Goal: Task Accomplishment & Management: Complete application form

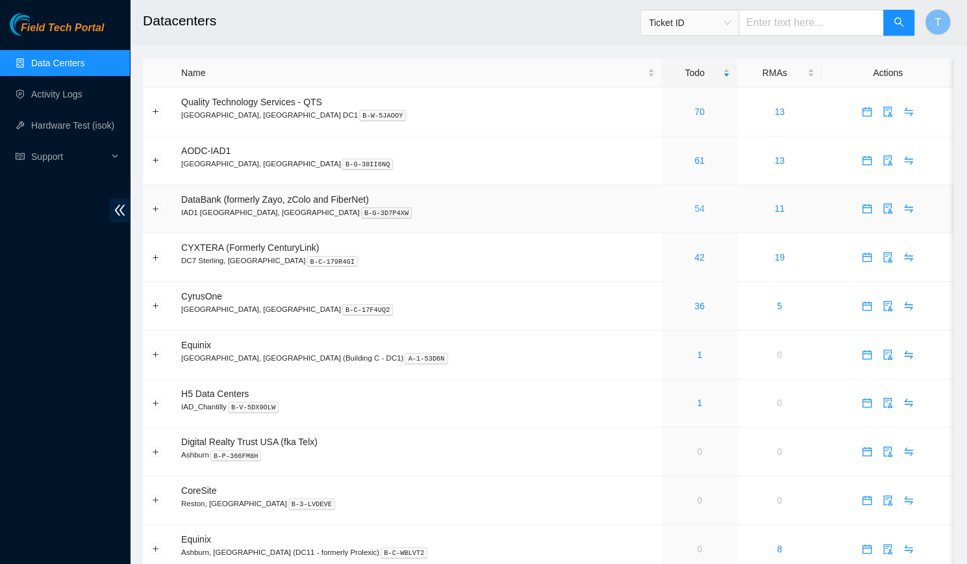
click at [694, 210] on link "54" at bounding box center [699, 208] width 10 height 10
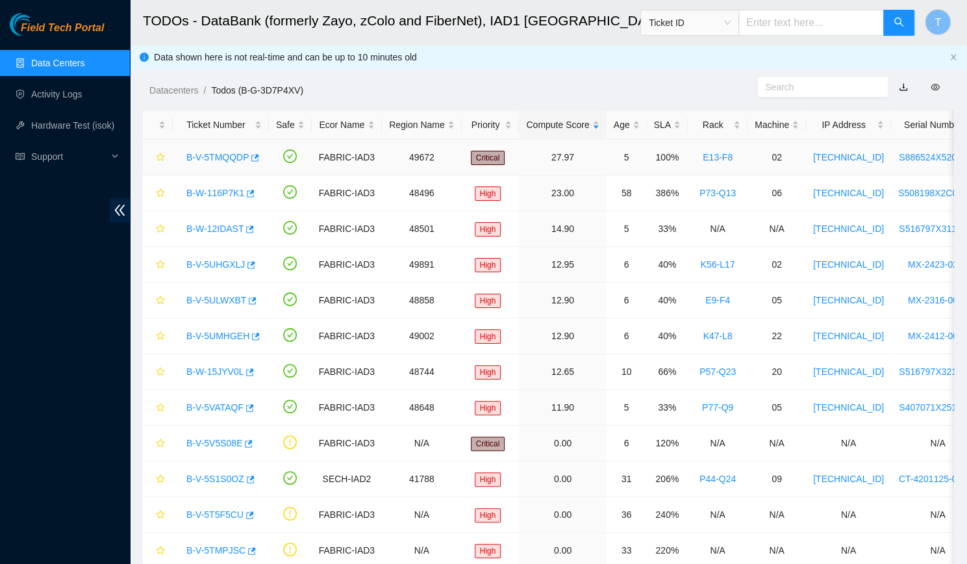
click at [211, 160] on link "B-V-5TMQQDP" at bounding box center [217, 157] width 62 height 10
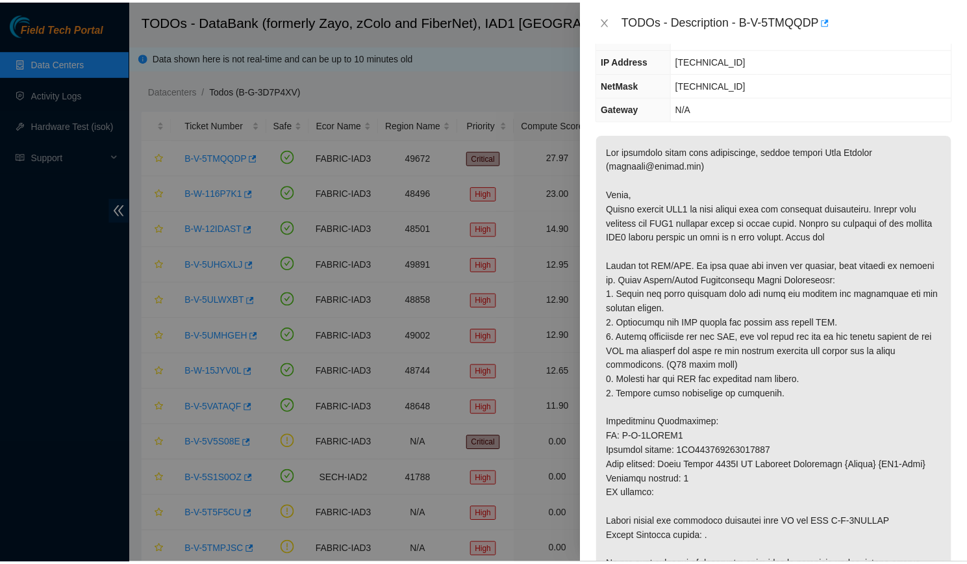
scroll to position [136, 0]
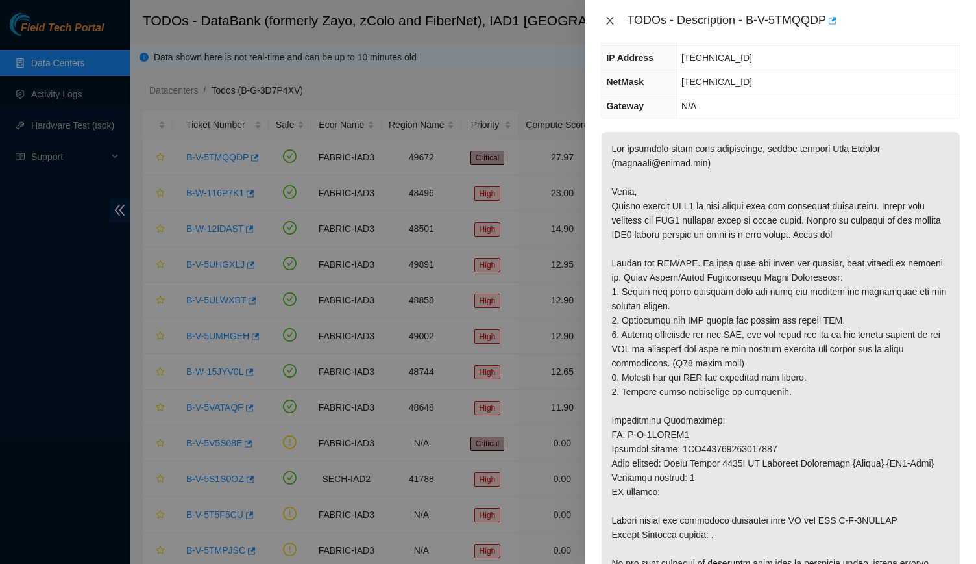
click at [613, 19] on icon "close" at bounding box center [610, 21] width 10 height 10
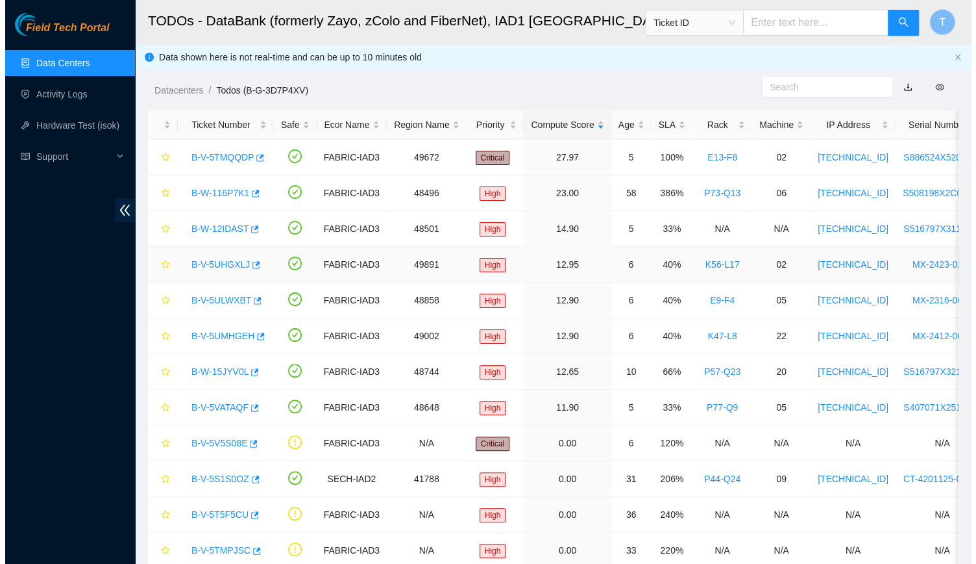
scroll to position [165, 0]
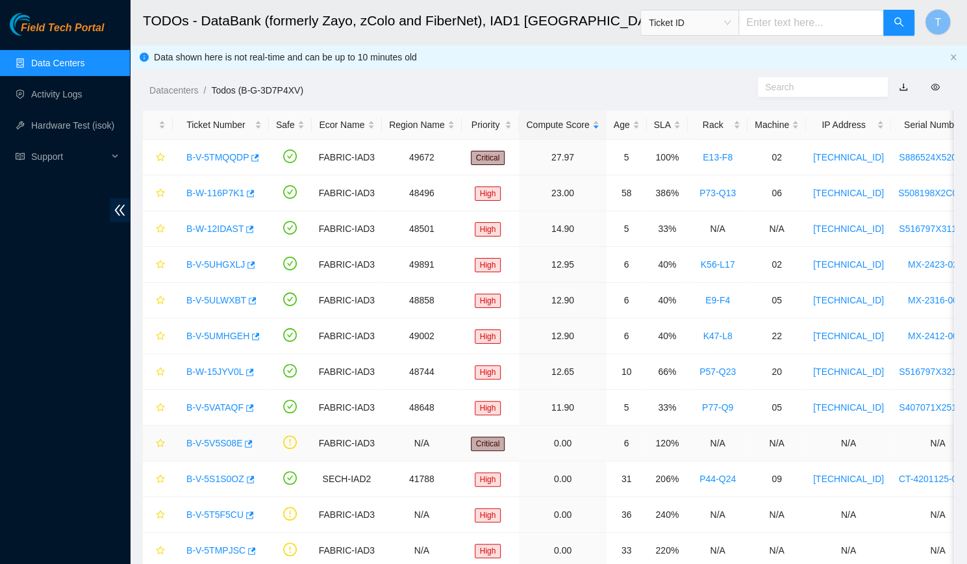
click at [229, 438] on link "B-V-5V5S08E" at bounding box center [214, 443] width 56 height 10
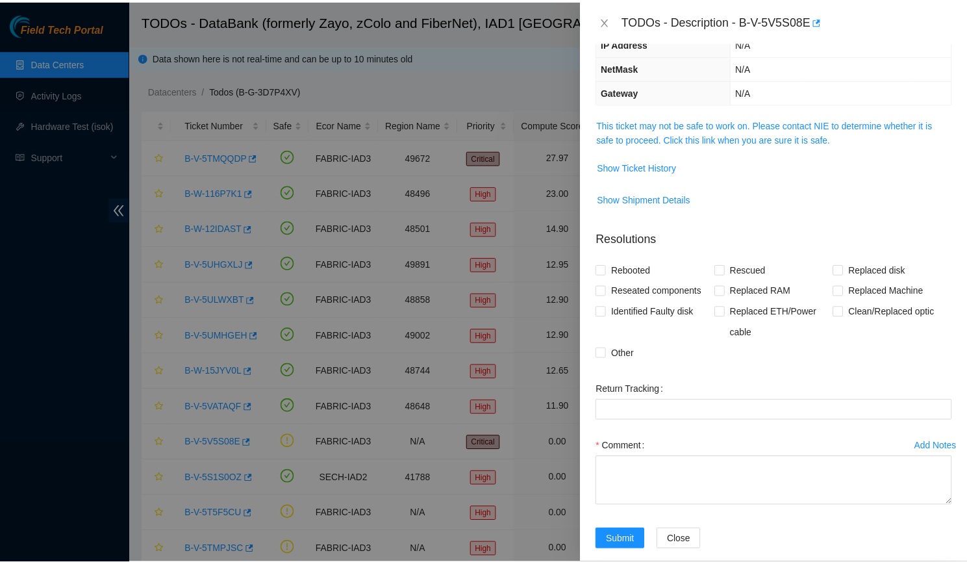
scroll to position [0, 0]
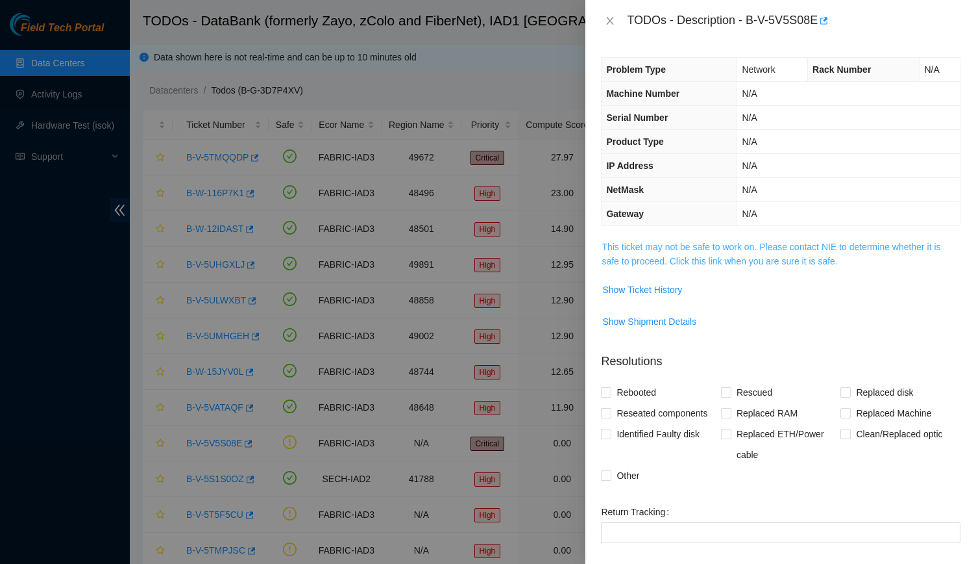
click at [741, 243] on link "This ticket may not be safe to work on. Please contact NIE to determine whether…" at bounding box center [771, 254] width 339 height 25
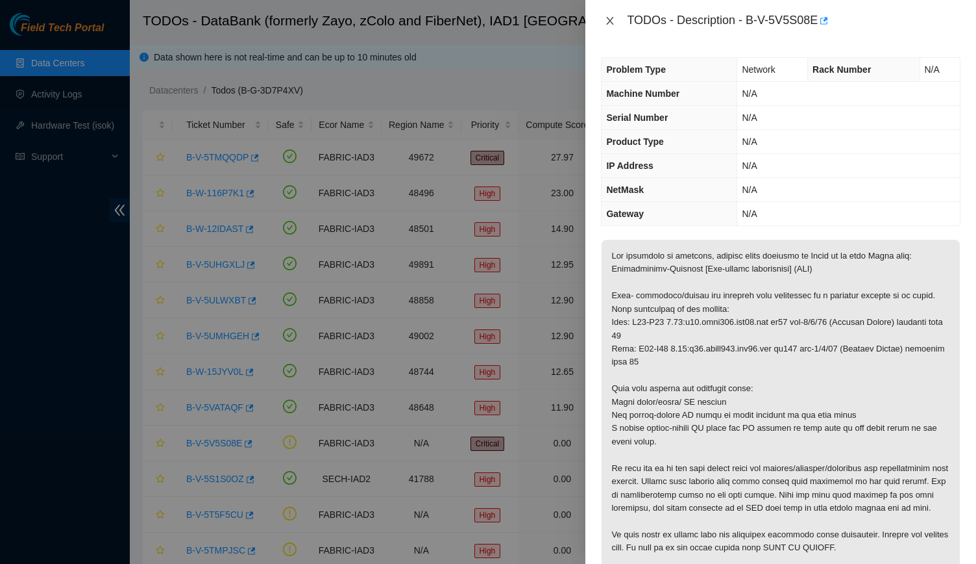
click at [605, 20] on icon "close" at bounding box center [610, 21] width 10 height 10
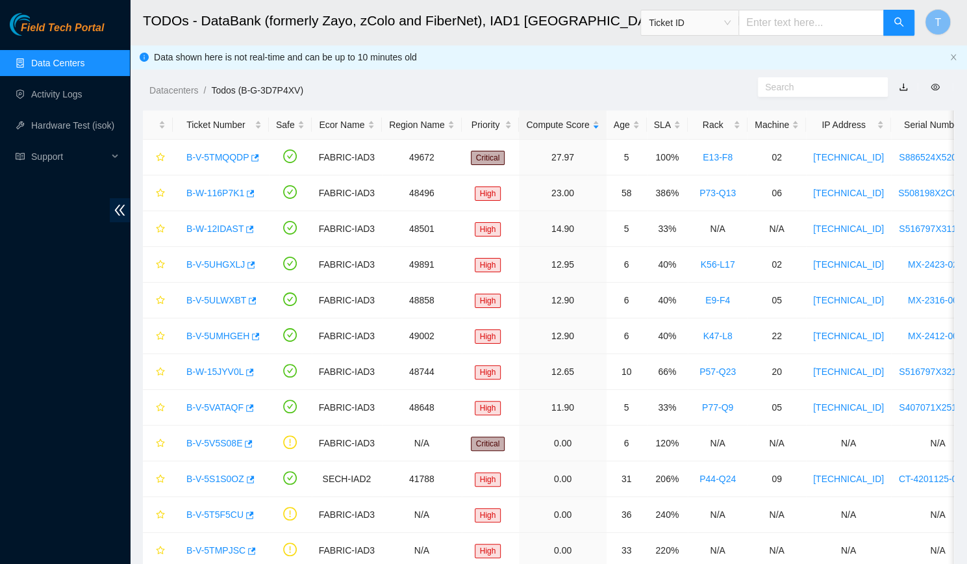
click at [62, 63] on link "Data Centers" at bounding box center [57, 63] width 53 height 10
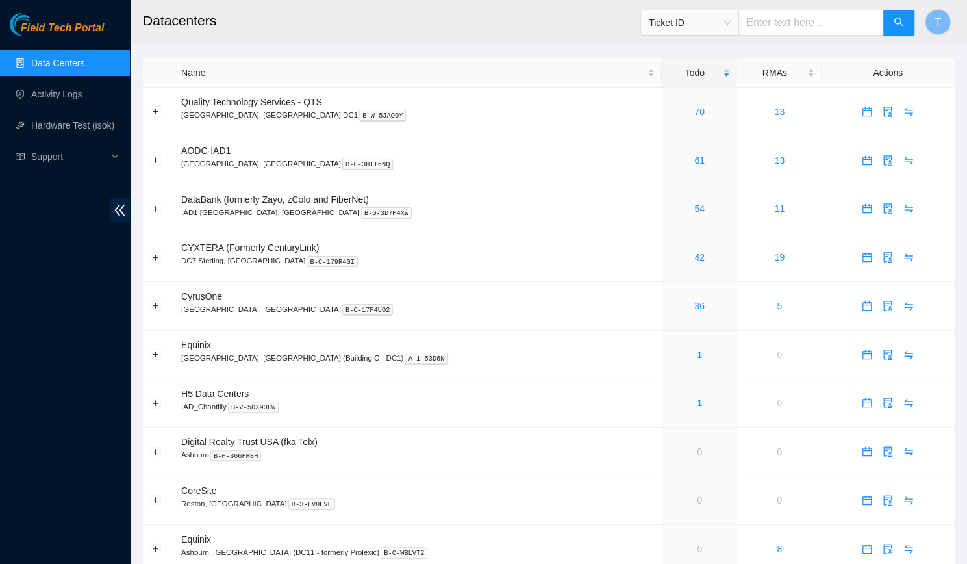
click at [44, 140] on ul "Data Centers Activity Logs Hardware Test (isok) Support" at bounding box center [65, 109] width 130 height 125
click at [44, 130] on link "Hardware Test (isok)" at bounding box center [72, 125] width 83 height 10
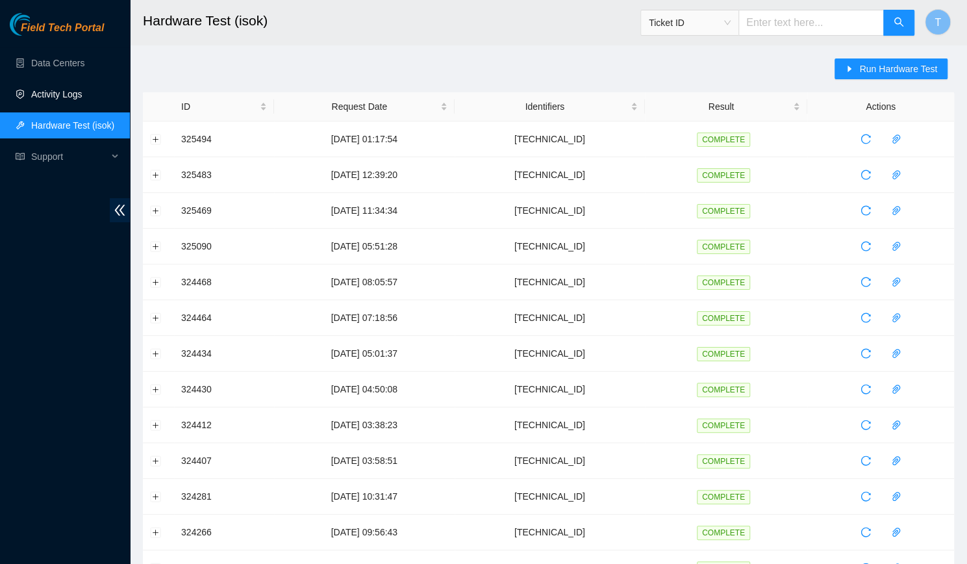
click at [51, 90] on link "Activity Logs" at bounding box center [56, 94] width 51 height 10
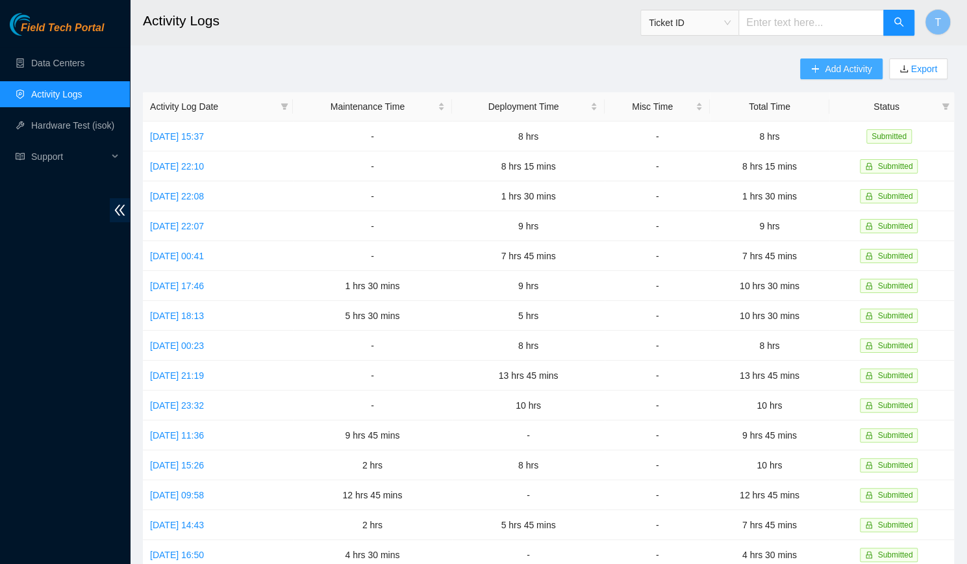
click at [841, 64] on span "Add Activity" at bounding box center [847, 69] width 47 height 14
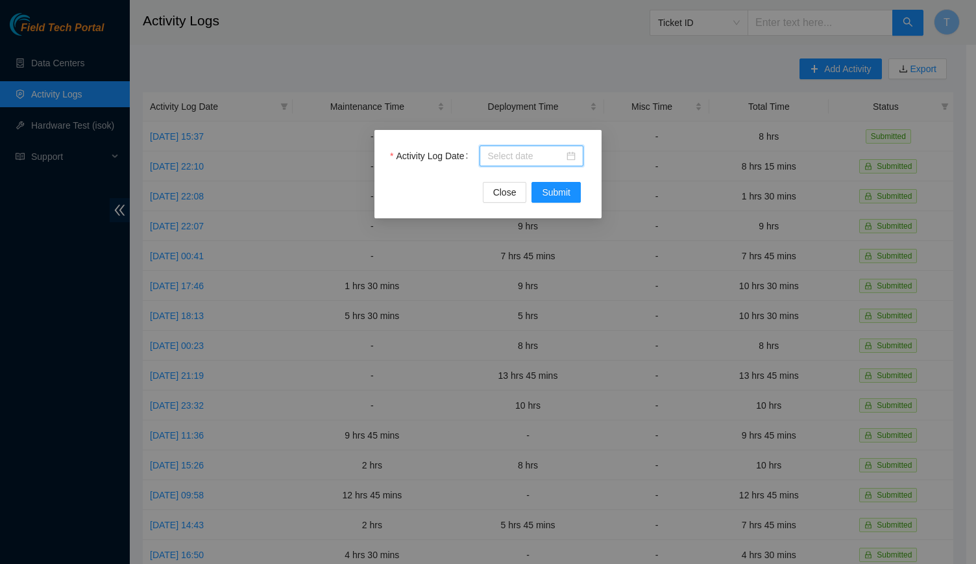
click at [560, 159] on input "Activity Log Date" at bounding box center [526, 156] width 77 height 14
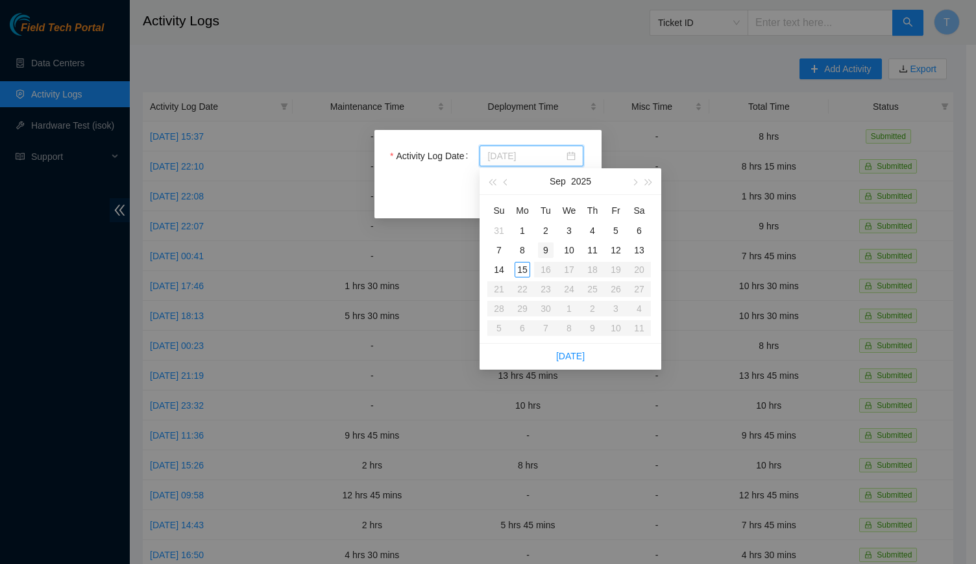
type input "2025-09-09"
click at [541, 250] on div "9" at bounding box center [546, 250] width 16 height 16
